Goal: Entertainment & Leisure: Consume media (video, audio)

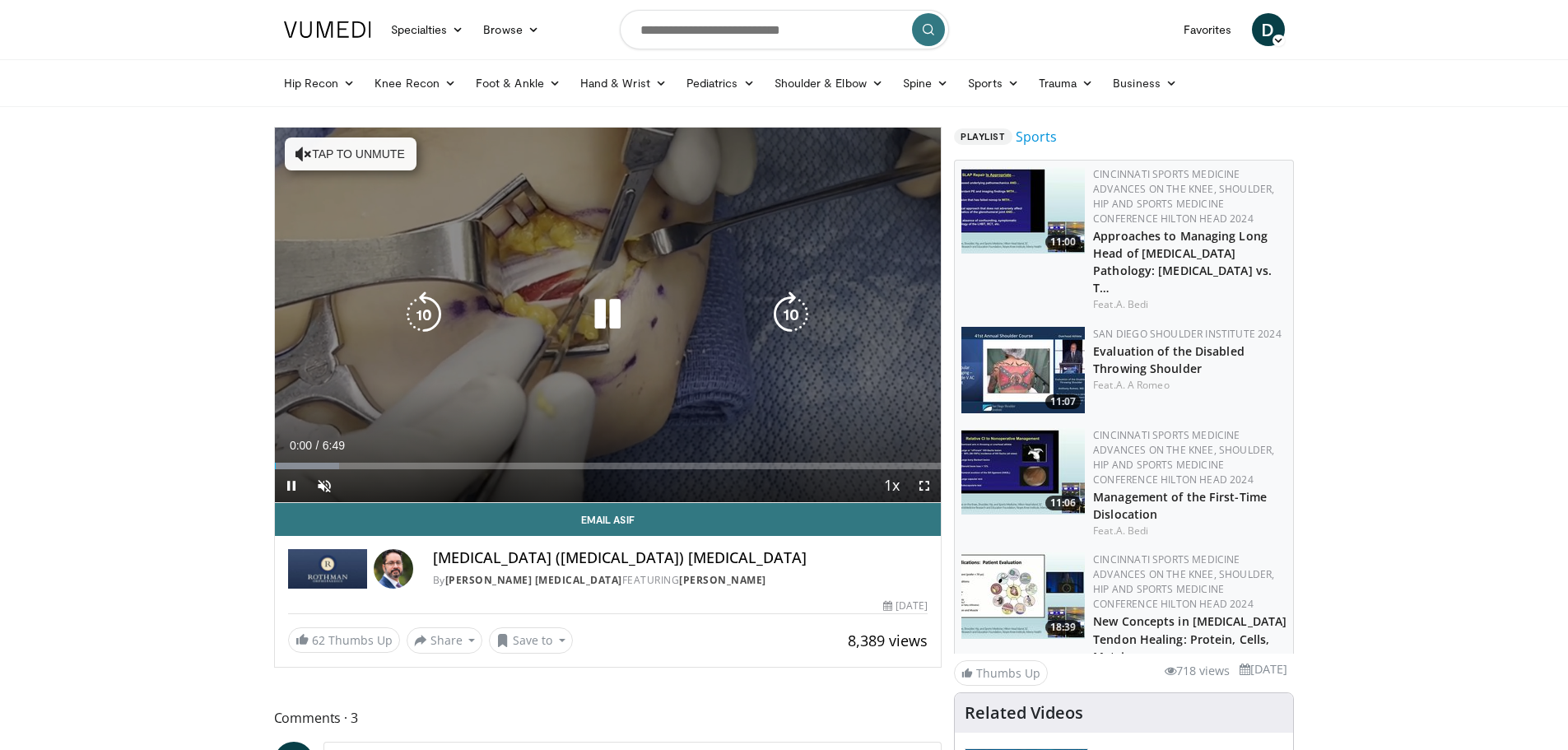
click at [612, 316] on icon "Video Player" at bounding box center [608, 315] width 46 height 46
click at [599, 313] on icon "Video Player" at bounding box center [608, 315] width 46 height 46
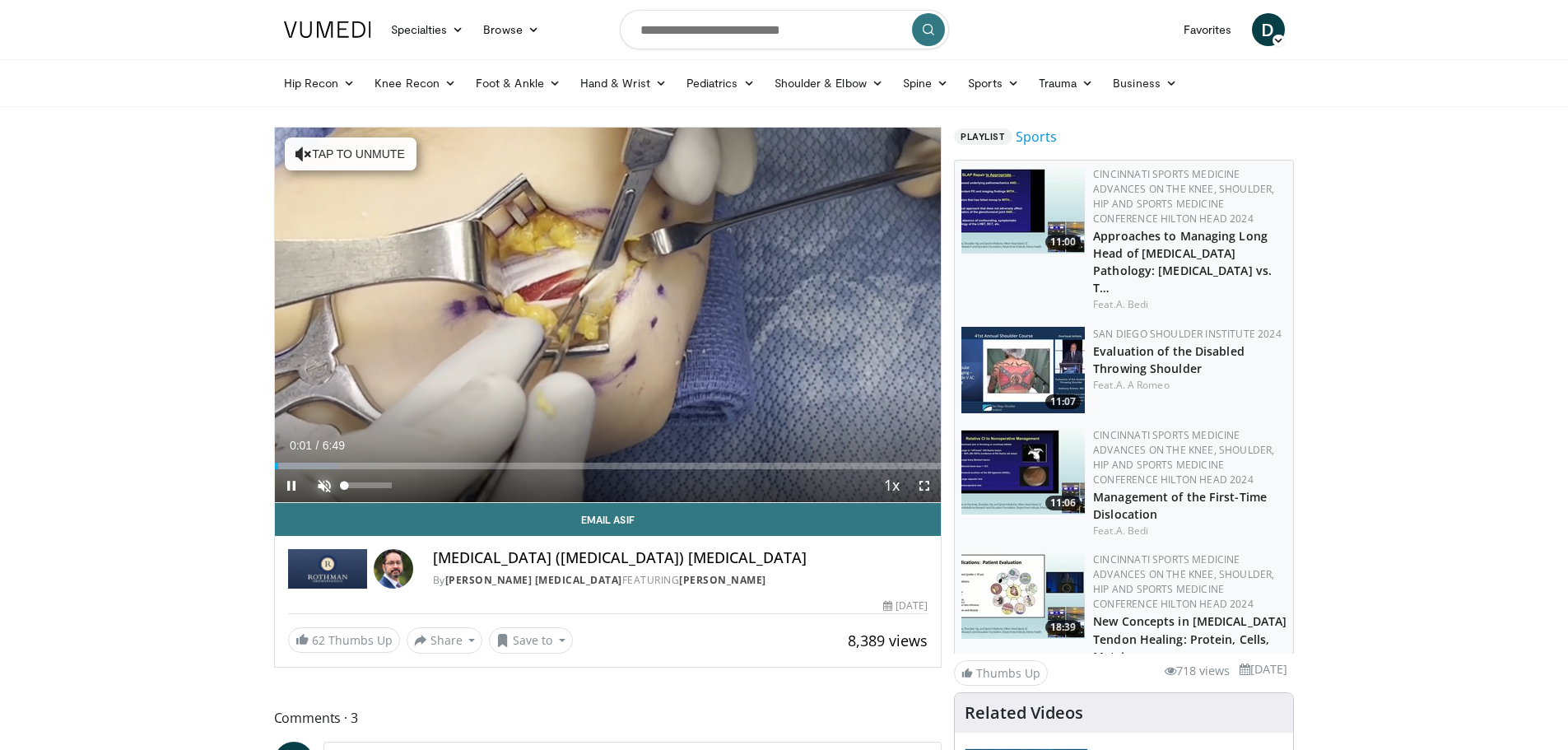
click at [323, 487] on span "Video Player" at bounding box center [323, 485] width 33 height 33
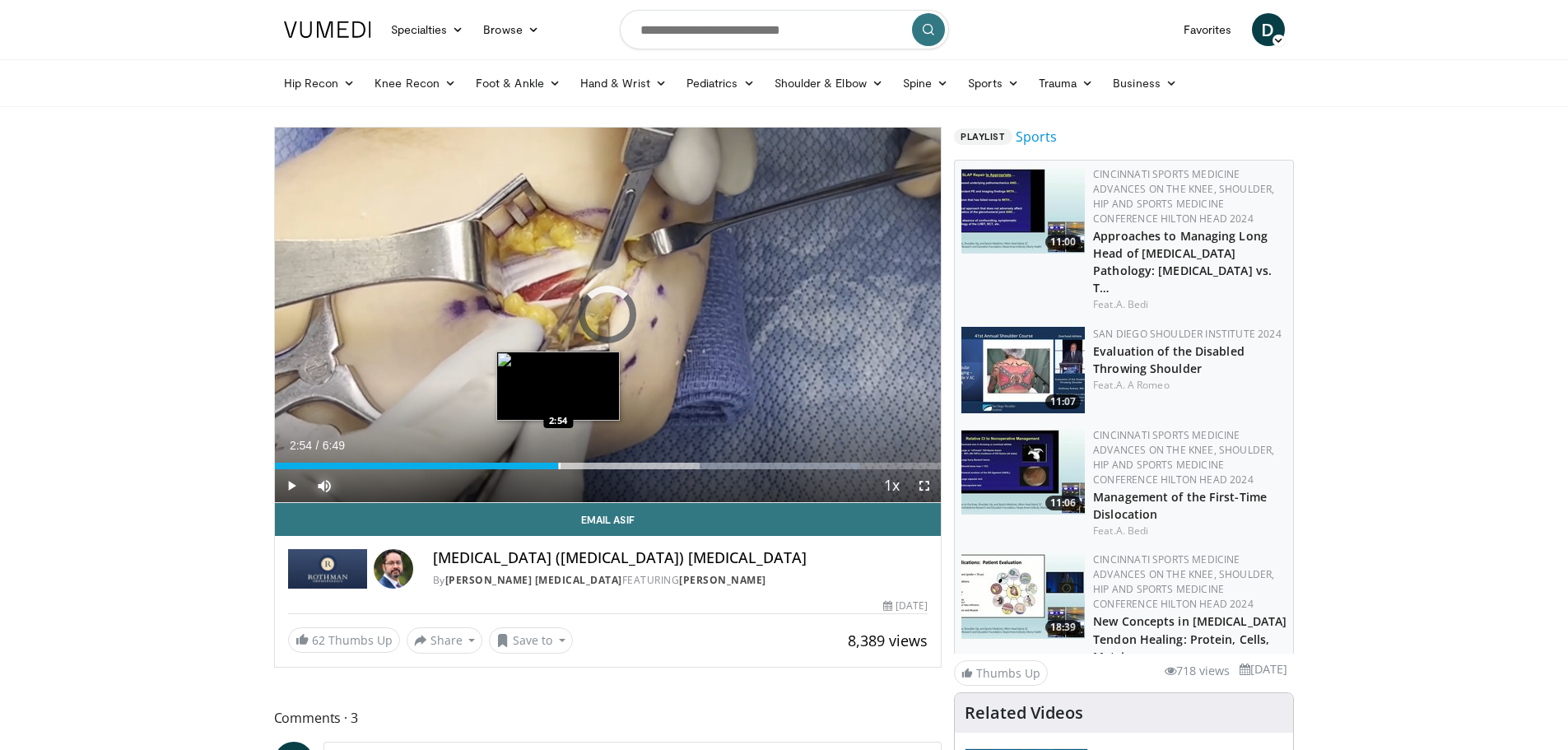
click at [558, 464] on div "Loaded : 87.85% 4:57 2:54" at bounding box center [608, 466] width 666 height 6
click at [596, 466] on div "Progress Bar" at bounding box center [597, 466] width 2 height 6
